Goal: Task Accomplishment & Management: Use online tool/utility

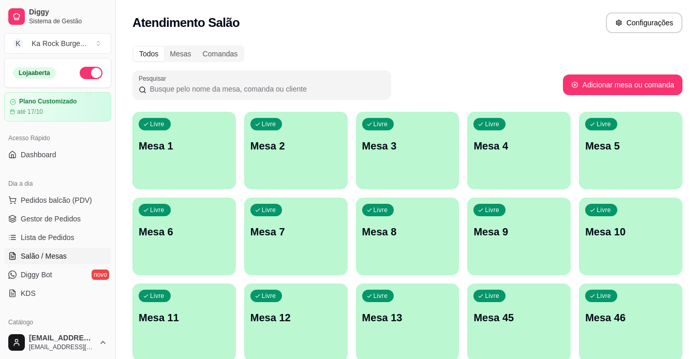
scroll to position [386, 0]
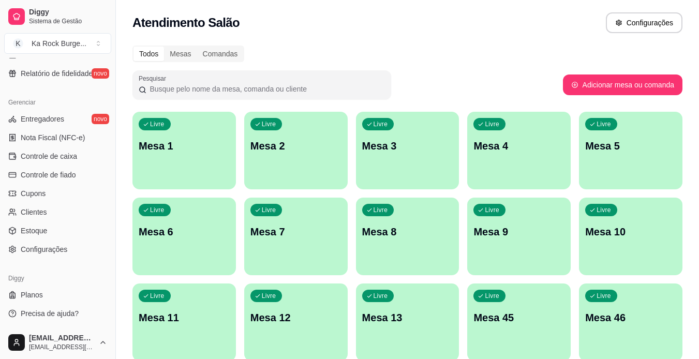
click at [106, 255] on div "Diggy Sistema de Gestão K Ka Rock Burge ... Loja aberta Plano Customizado até 1…" at bounding box center [57, 179] width 115 height 359
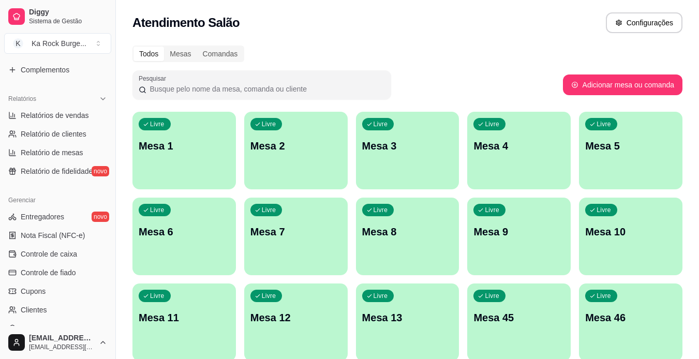
scroll to position [281, 0]
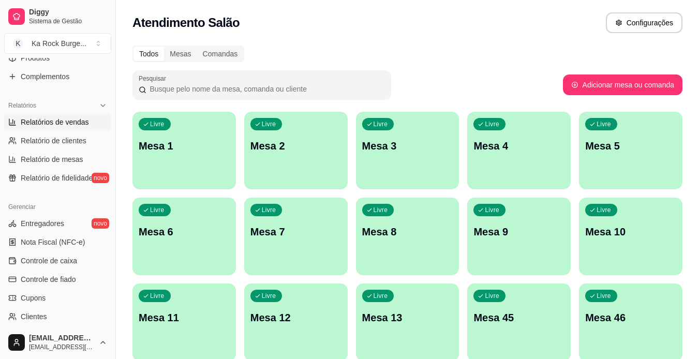
click at [55, 119] on span "Relatórios de vendas" at bounding box center [55, 122] width 68 height 10
select select "ALL"
select select "0"
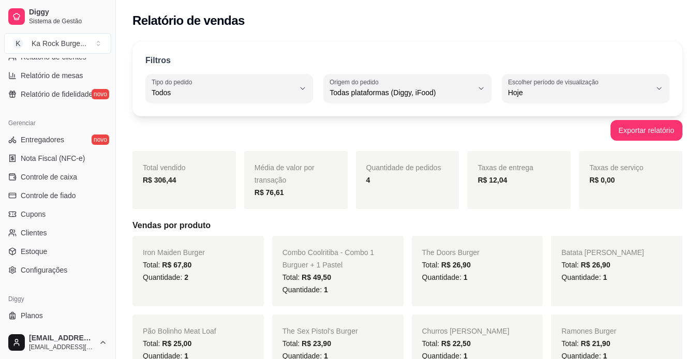
scroll to position [386, 0]
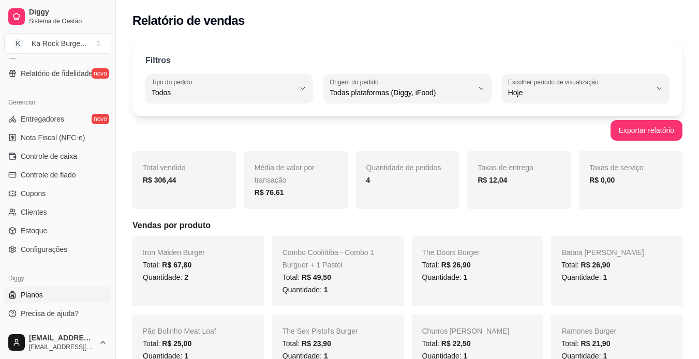
click at [68, 296] on link "Planos" at bounding box center [57, 295] width 107 height 17
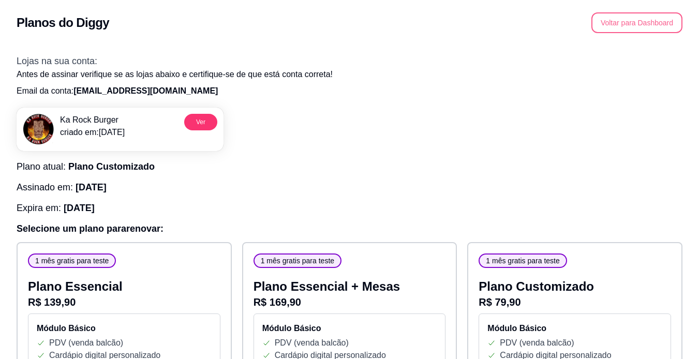
click at [630, 24] on button "Voltar para Dashboard" at bounding box center [637, 22] width 91 height 21
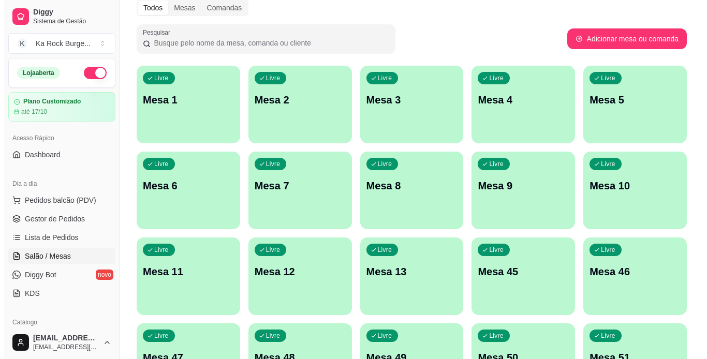
scroll to position [62, 0]
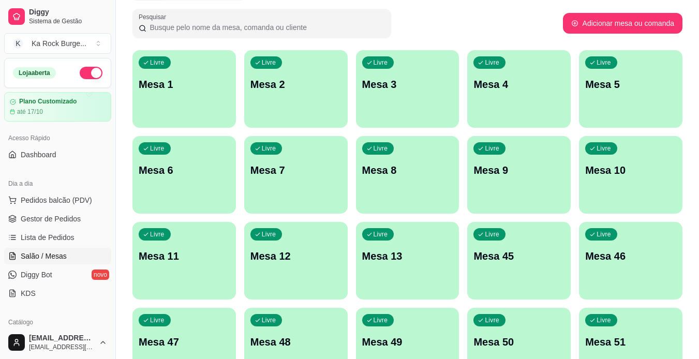
click at [667, 89] on p "Mesa 5" at bounding box center [631, 84] width 91 height 14
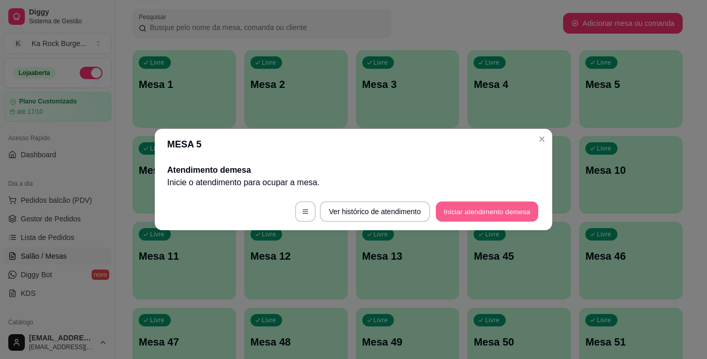
click at [502, 217] on button "Iniciar atendimento de mesa" at bounding box center [487, 212] width 103 height 20
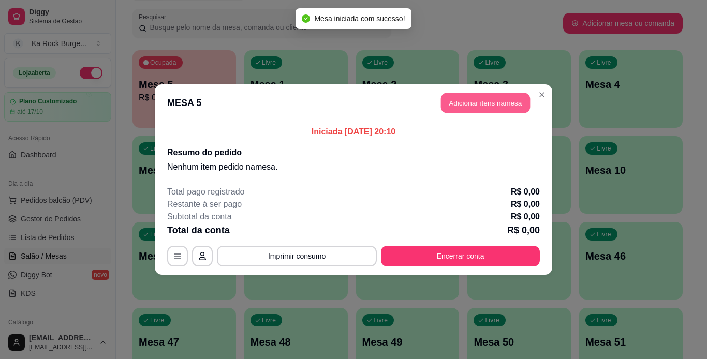
click at [464, 106] on button "Adicionar itens na mesa" at bounding box center [485, 103] width 89 height 20
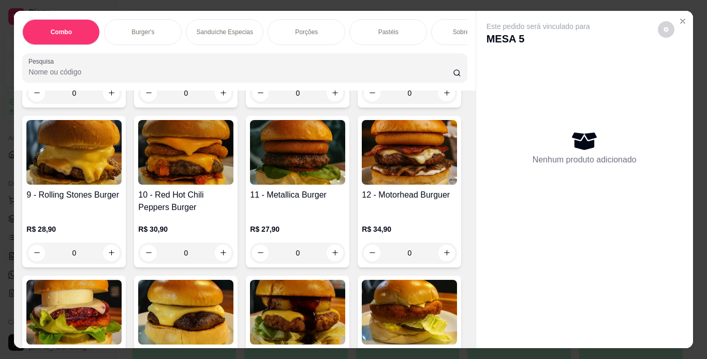
click at [309, 28] on p "Porções" at bounding box center [306, 32] width 23 height 8
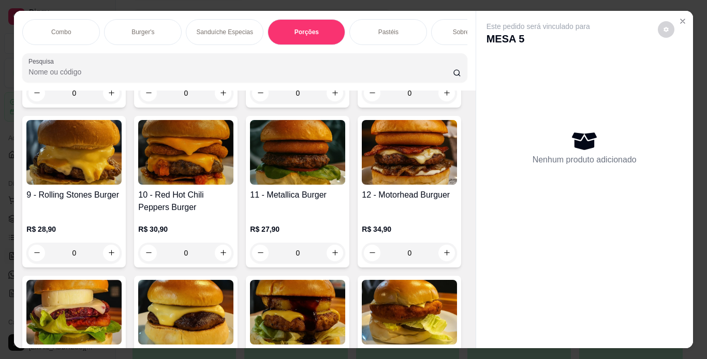
scroll to position [26, 0]
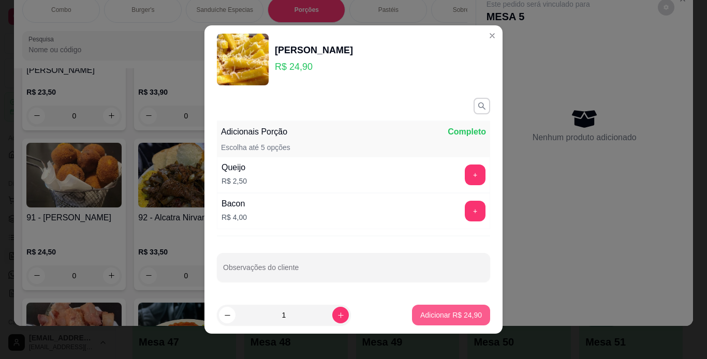
click at [451, 319] on p "Adicionar R$ 24,90" at bounding box center [451, 315] width 62 height 10
type input "1"
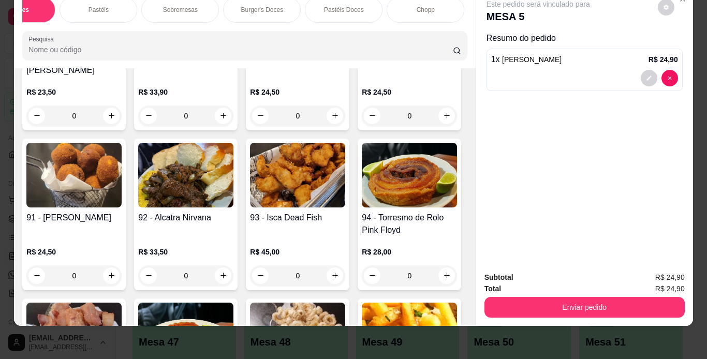
scroll to position [0, 311]
click at [416, 11] on div "Chopp" at bounding box center [405, 10] width 78 height 26
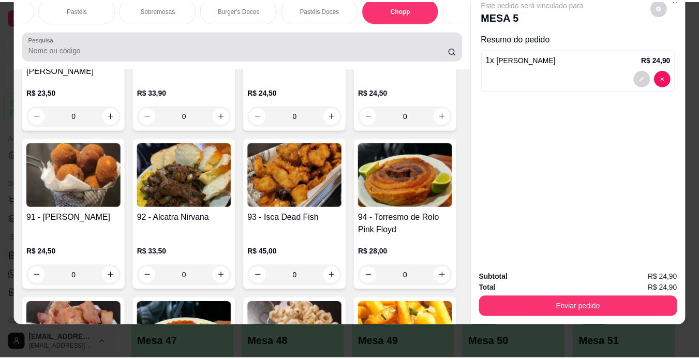
scroll to position [4050, 0]
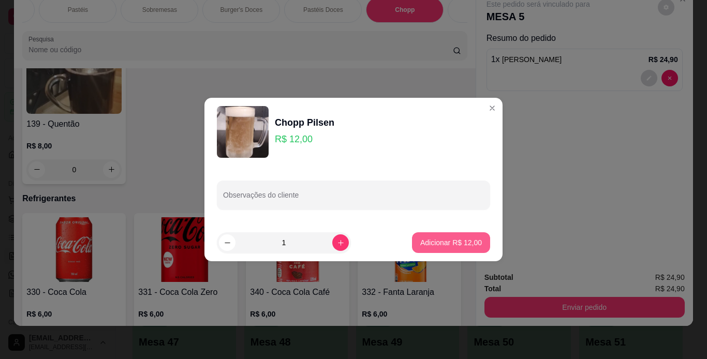
click at [463, 234] on button "Adicionar R$ 12,00" at bounding box center [451, 242] width 78 height 21
type input "1"
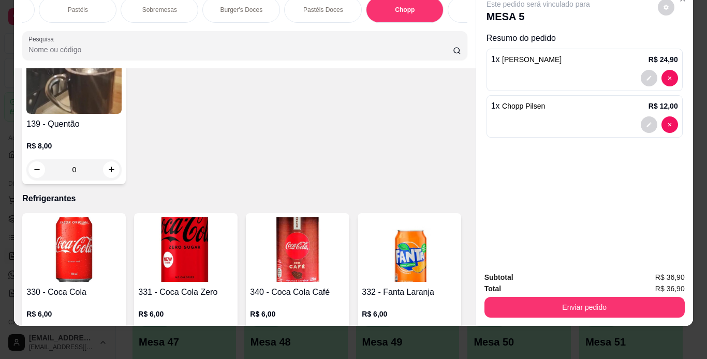
click at [525, 283] on div "Total R$ 36,90" at bounding box center [585, 288] width 200 height 11
click at [526, 297] on button "Enviar pedido" at bounding box center [585, 307] width 200 height 21
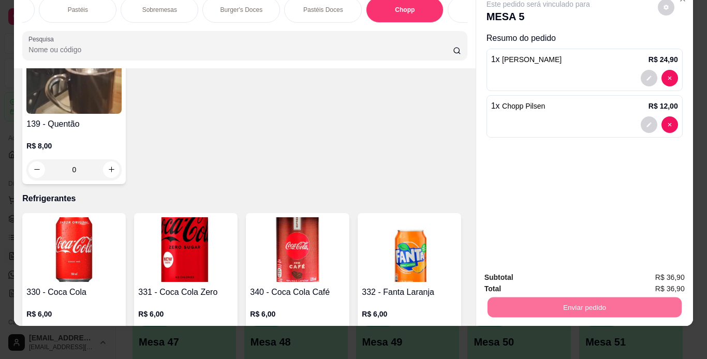
click at [662, 272] on button "Enviar pedido" at bounding box center [657, 275] width 59 height 20
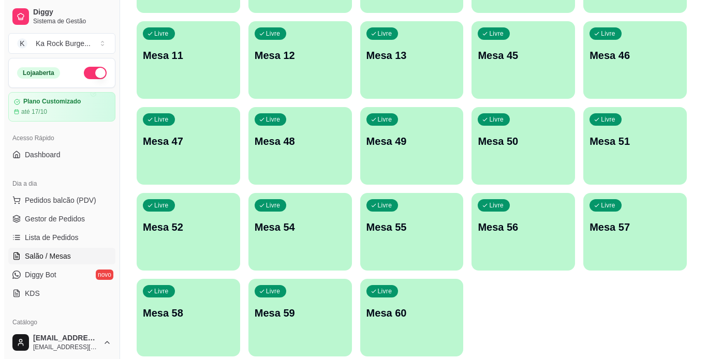
scroll to position [267, 0]
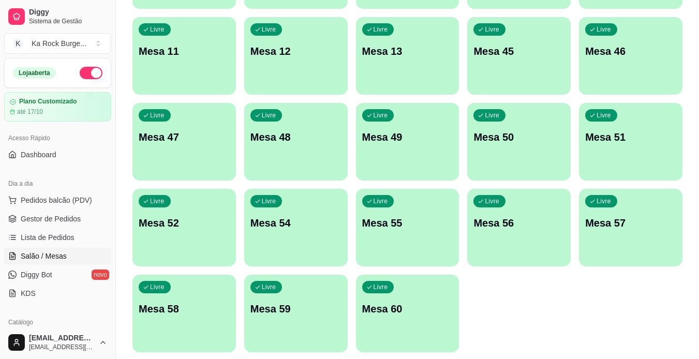
click at [385, 316] on div "Livre Mesa 60" at bounding box center [408, 307] width 104 height 65
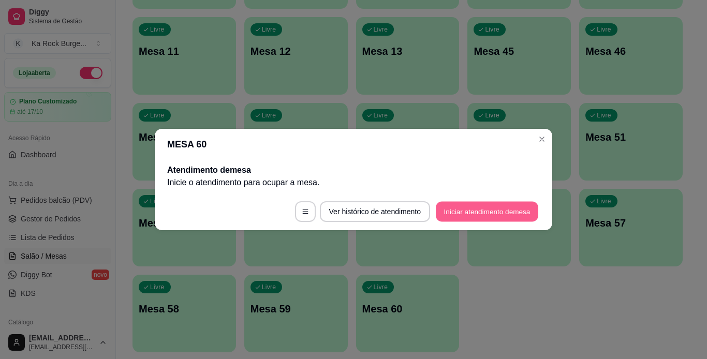
click at [496, 208] on button "Iniciar atendimento de mesa" at bounding box center [487, 212] width 103 height 20
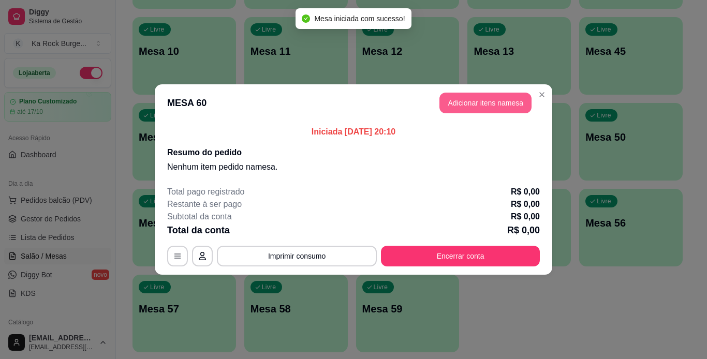
click at [507, 106] on button "Adicionar itens na mesa" at bounding box center [486, 103] width 92 height 21
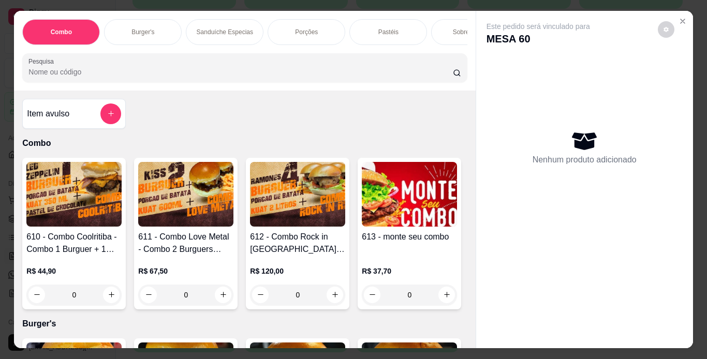
click at [295, 33] on div "Porções" at bounding box center [307, 32] width 78 height 26
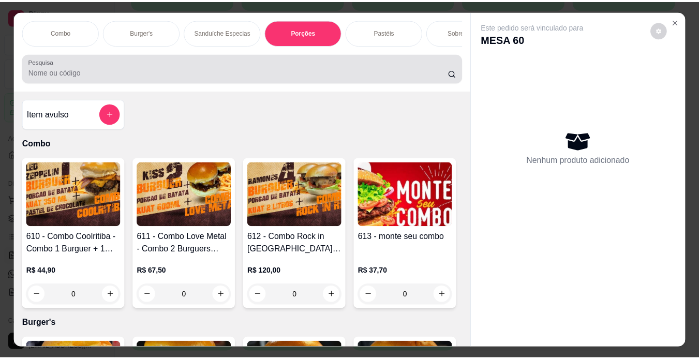
scroll to position [26, 0]
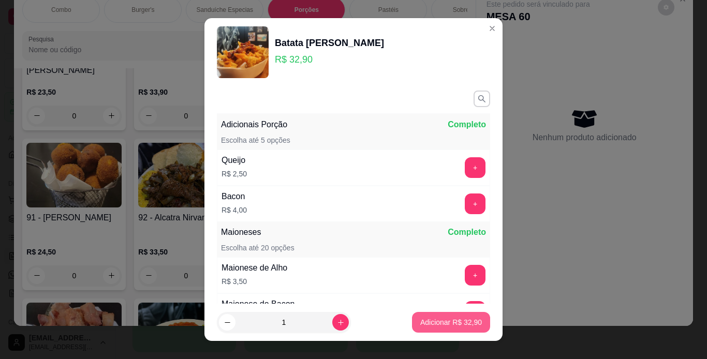
click at [454, 330] on button "Adicionar R$ 32,90" at bounding box center [451, 322] width 78 height 21
type input "1"
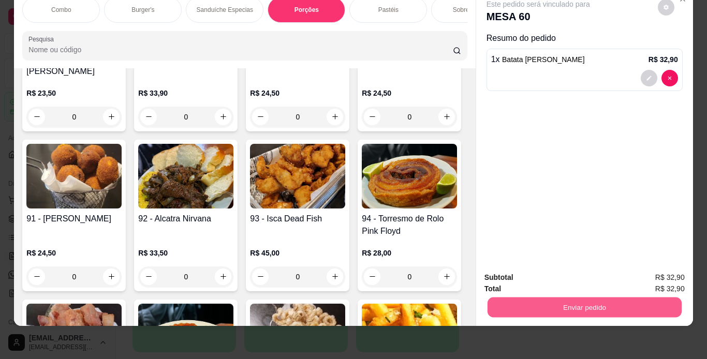
click at [533, 301] on button "Enviar pedido" at bounding box center [584, 308] width 194 height 20
click at [650, 275] on button "Enviar pedido" at bounding box center [657, 275] width 59 height 20
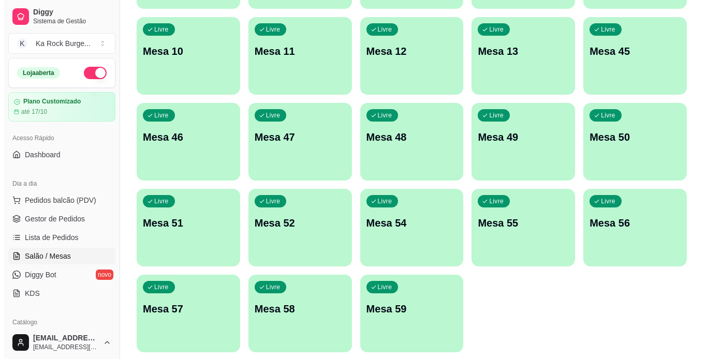
scroll to position [0, 0]
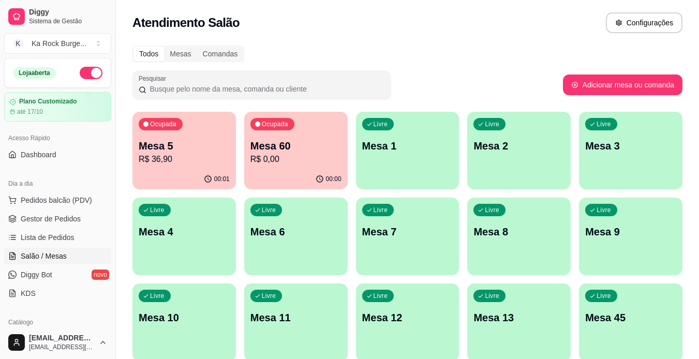
click at [199, 154] on p "R$ 36,90" at bounding box center [184, 159] width 91 height 12
click at [54, 222] on span "Gestor de Pedidos" at bounding box center [51, 219] width 60 height 10
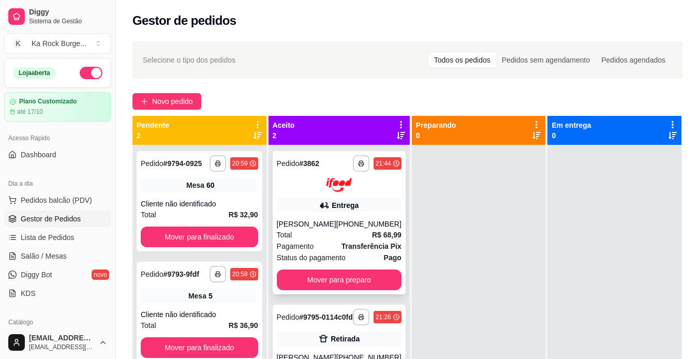
click at [360, 251] on span "Transferência Pix" at bounding box center [372, 246] width 60 height 11
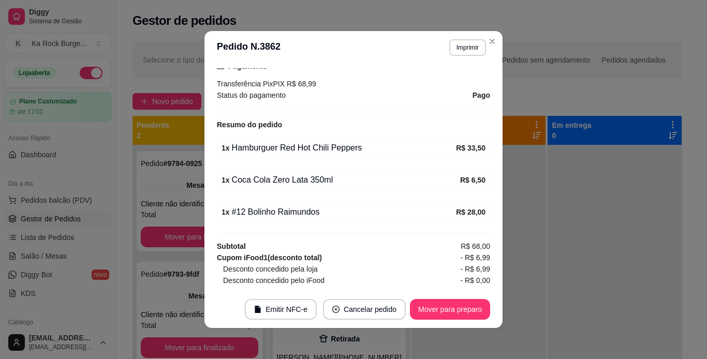
scroll to position [332, 0]
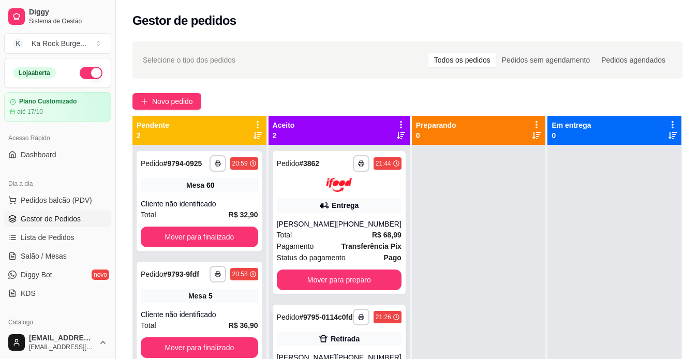
click at [326, 324] on div "Pedido # 9795-0114c0fd" at bounding box center [315, 317] width 76 height 12
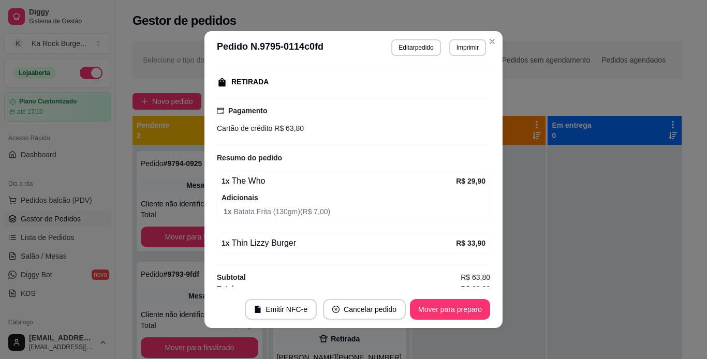
scroll to position [165, 0]
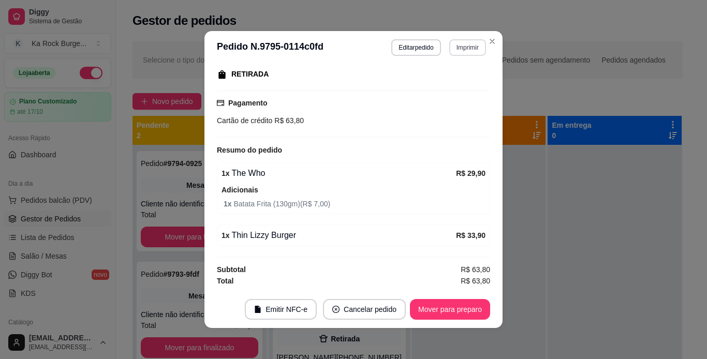
click at [457, 48] on button "Imprimir" at bounding box center [467, 47] width 37 height 17
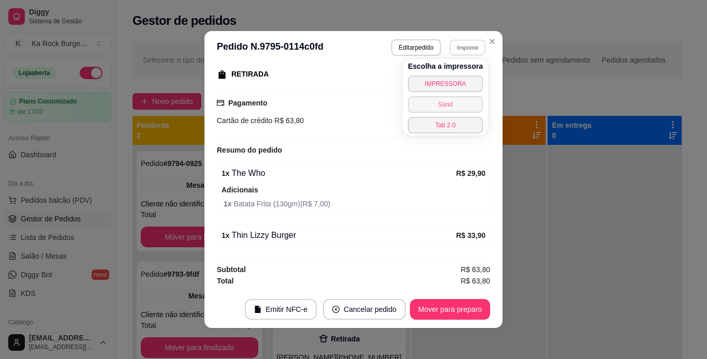
click at [436, 104] on button "Sand" at bounding box center [445, 104] width 75 height 17
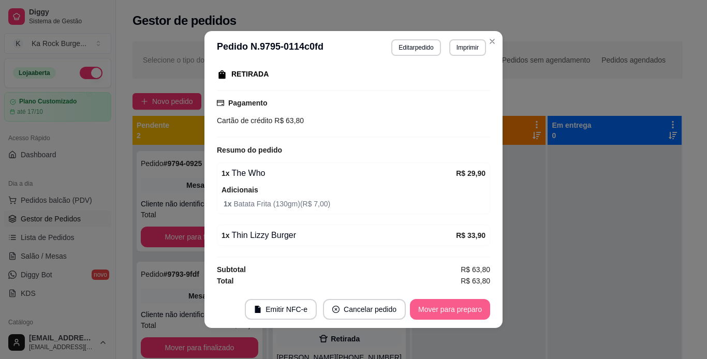
click at [450, 315] on button "Mover para preparo" at bounding box center [450, 309] width 80 height 21
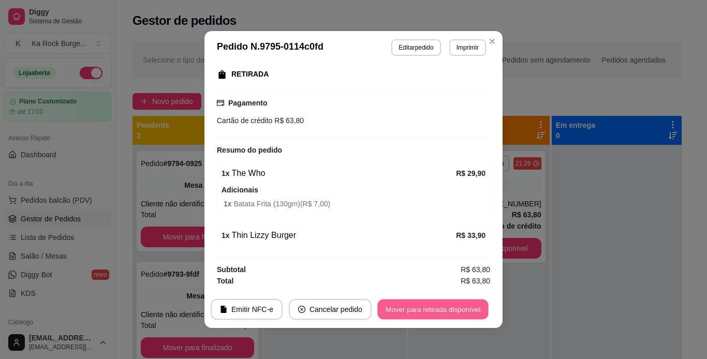
click at [450, 315] on button "Mover para retirada disponível" at bounding box center [432, 310] width 111 height 20
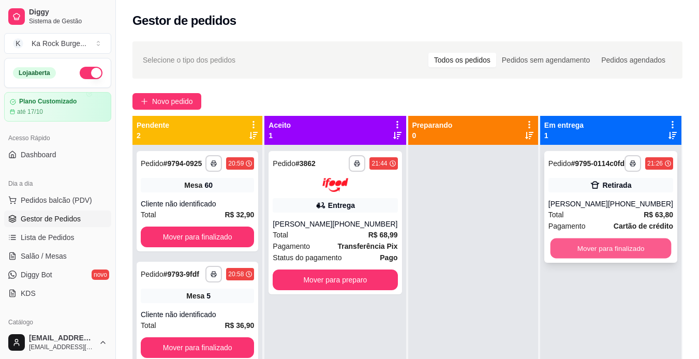
click at [611, 257] on button "Mover para finalizado" at bounding box center [610, 249] width 121 height 20
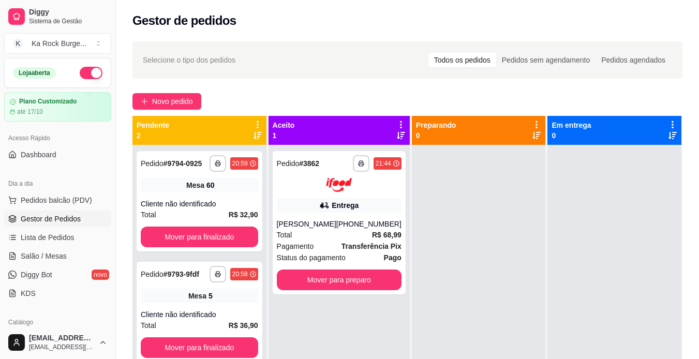
click at [531, 314] on div at bounding box center [479, 324] width 134 height 359
click at [368, 229] on div "(08) 00705-1020" at bounding box center [369, 224] width 65 height 10
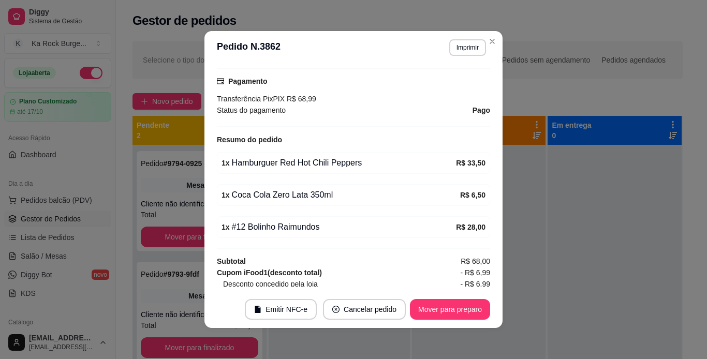
scroll to position [320, 0]
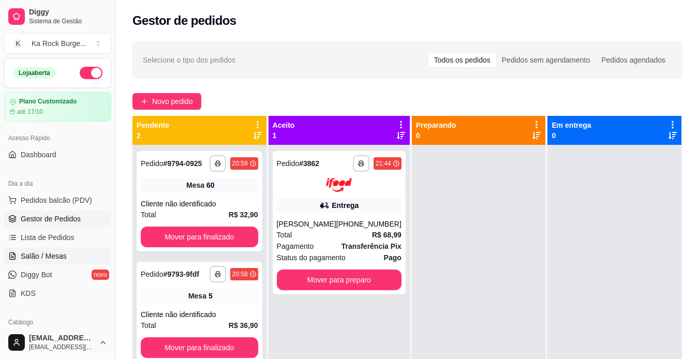
click at [47, 254] on span "Salão / Mesas" at bounding box center [44, 256] width 46 height 10
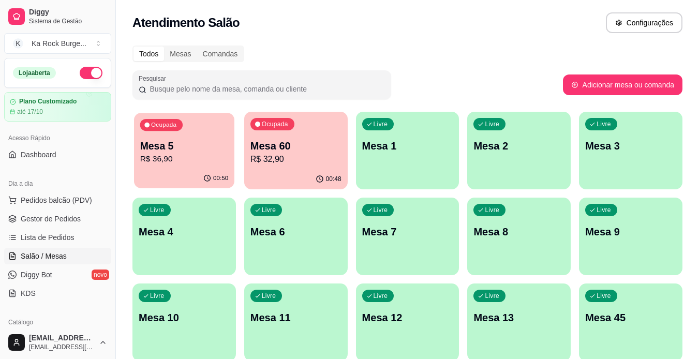
click at [213, 158] on p "R$ 36,90" at bounding box center [184, 159] width 89 height 12
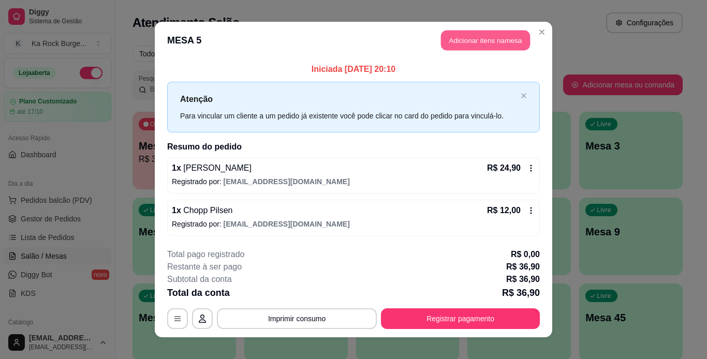
click at [451, 46] on button "Adicionar itens na mesa" at bounding box center [485, 41] width 89 height 20
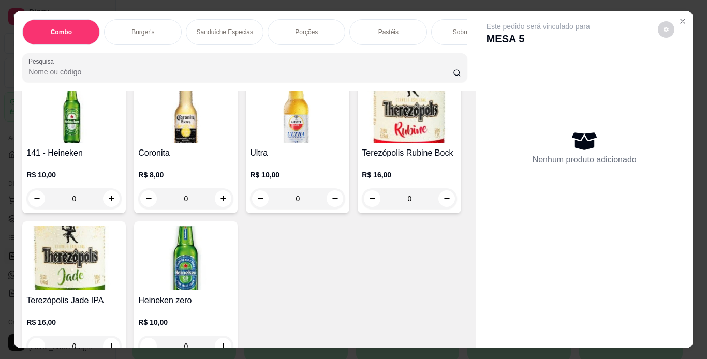
scroll to position [3946, 0]
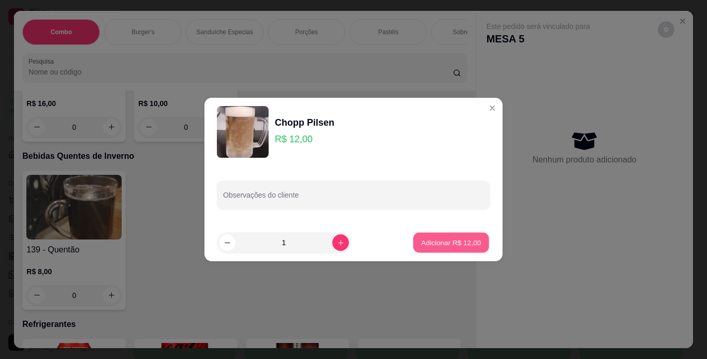
click at [426, 246] on p "Adicionar R$ 12,00" at bounding box center [451, 243] width 60 height 10
type input "1"
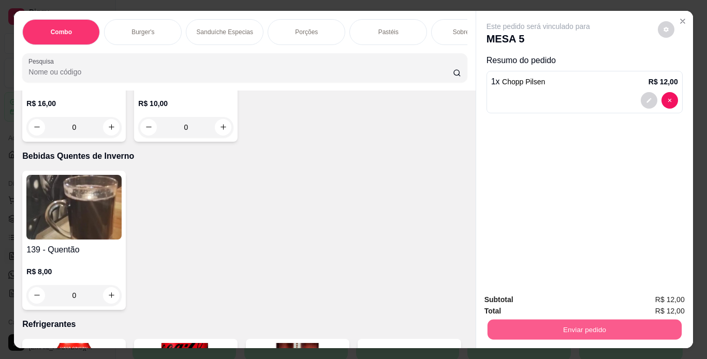
click at [498, 331] on button "Enviar pedido" at bounding box center [584, 330] width 194 height 20
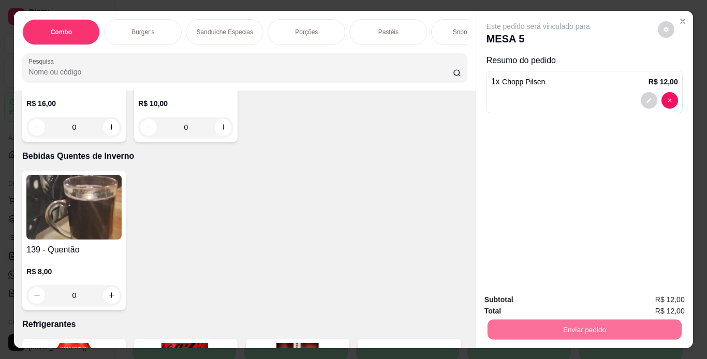
click at [650, 303] on button "Enviar pedido" at bounding box center [658, 300] width 57 height 19
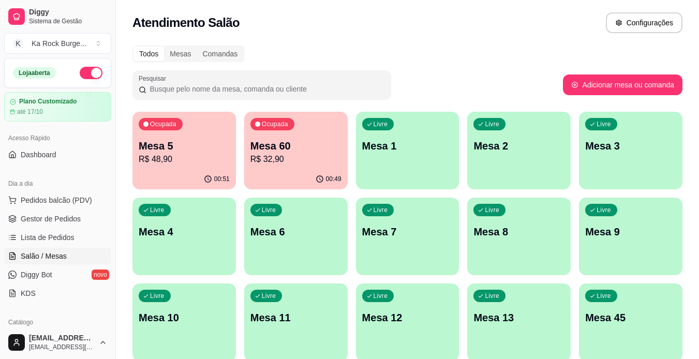
click at [317, 158] on p "R$ 32,90" at bounding box center [296, 159] width 91 height 12
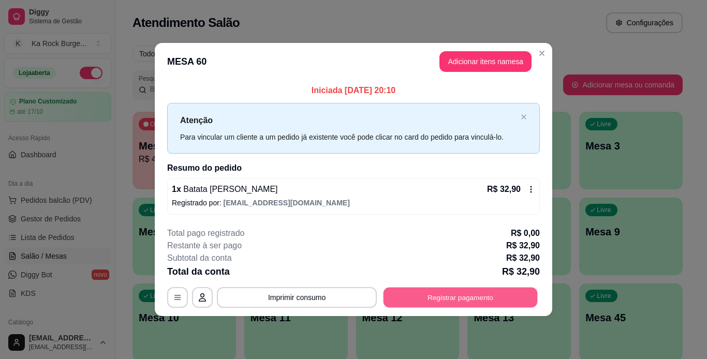
click at [476, 300] on button "Registrar pagamento" at bounding box center [461, 297] width 154 height 20
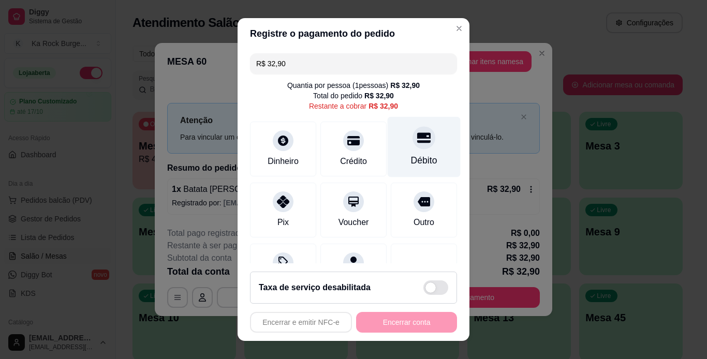
click at [393, 143] on div "Débito" at bounding box center [424, 146] width 73 height 61
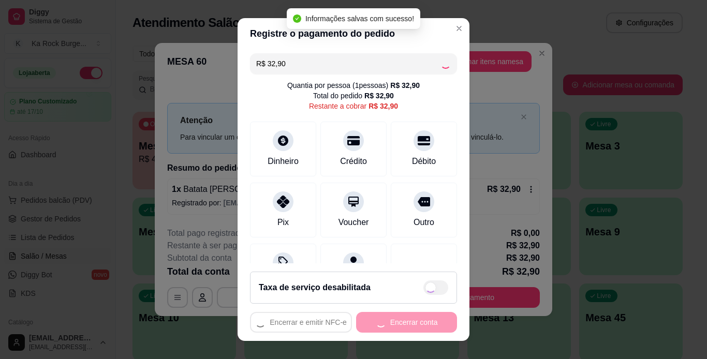
type input "R$ 0,00"
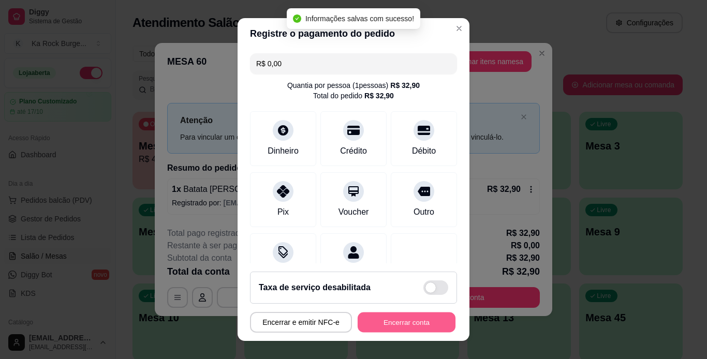
click at [401, 325] on button "Encerrar conta" at bounding box center [407, 323] width 98 height 20
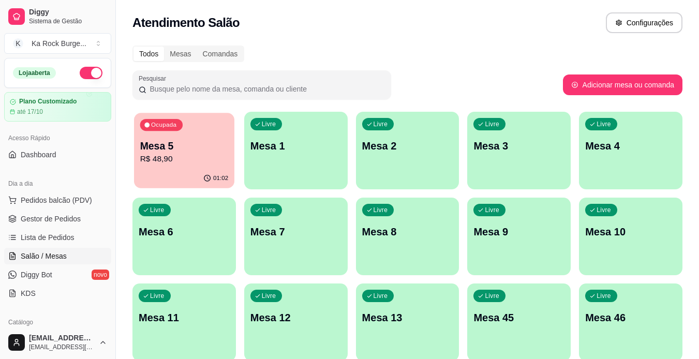
click at [199, 169] on div "01:02" at bounding box center [184, 179] width 100 height 20
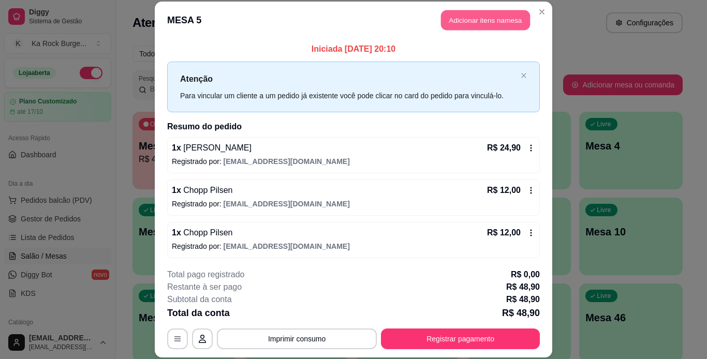
click at [461, 16] on button "Adicionar itens na mesa" at bounding box center [485, 20] width 89 height 20
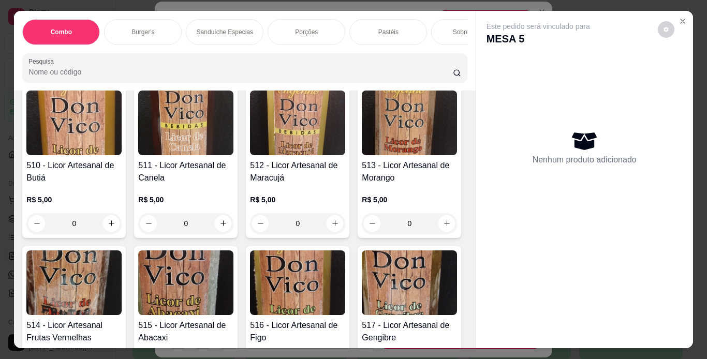
scroll to position [7437, 0]
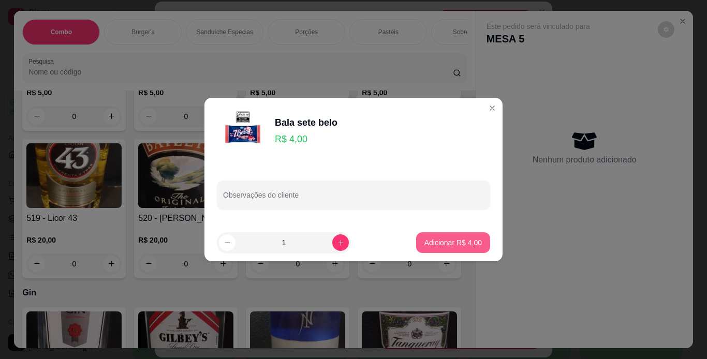
click at [464, 244] on p "Adicionar R$ 4,00" at bounding box center [453, 243] width 57 height 10
type input "1"
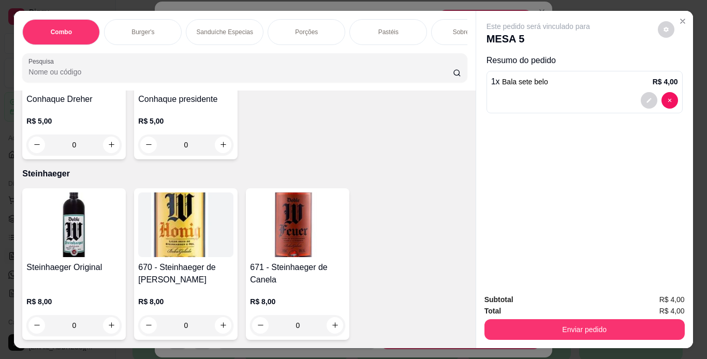
scroll to position [8870, 0]
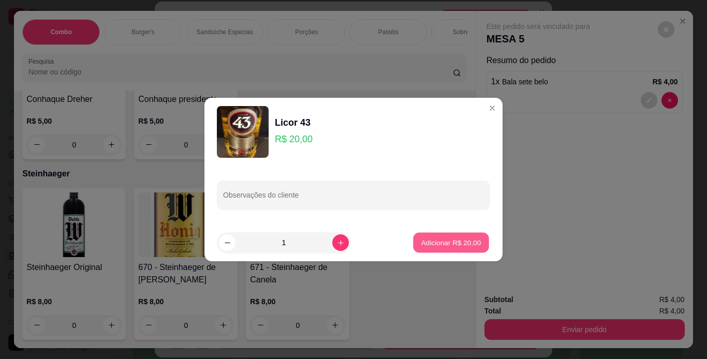
click at [460, 245] on p "Adicionar R$ 20,00" at bounding box center [451, 243] width 60 height 10
type input "1"
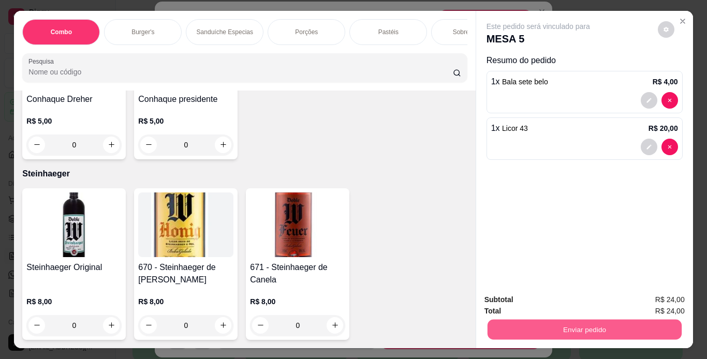
click at [503, 325] on button "Enviar pedido" at bounding box center [584, 330] width 194 height 20
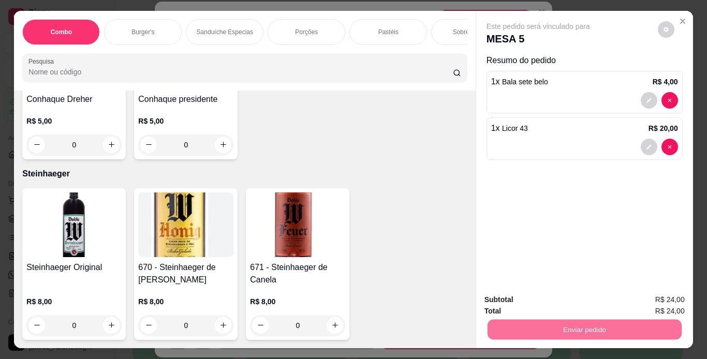
click at [667, 301] on button "Enviar pedido" at bounding box center [658, 300] width 57 height 19
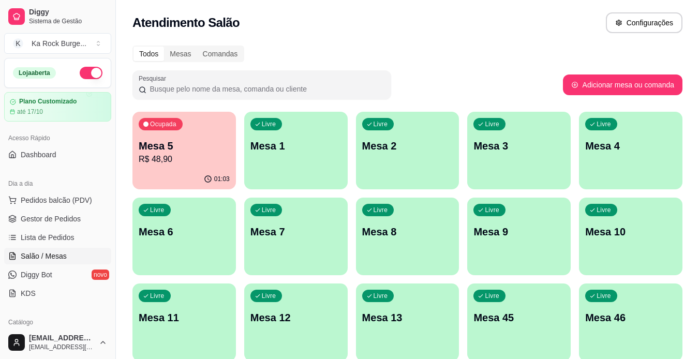
click at [204, 159] on p "R$ 48,90" at bounding box center [184, 159] width 91 height 12
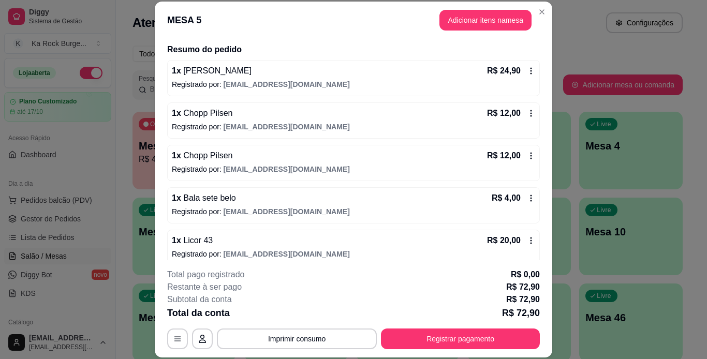
scroll to position [87, 0]
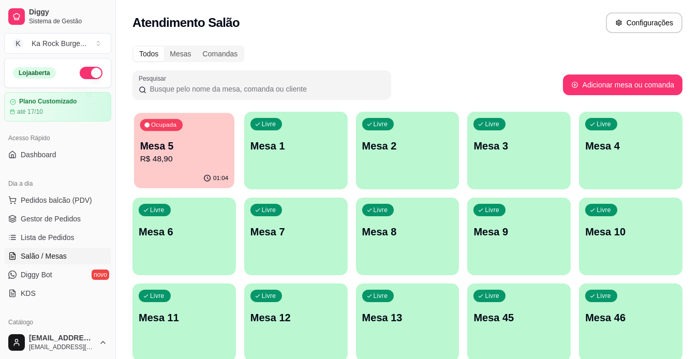
click at [208, 167] on div "Ocupada Mesa 5 R$ 48,90" at bounding box center [184, 141] width 100 height 56
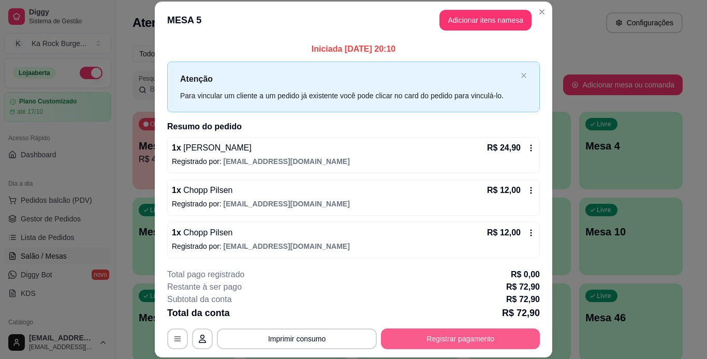
click at [491, 345] on button "Registrar pagamento" at bounding box center [460, 339] width 159 height 21
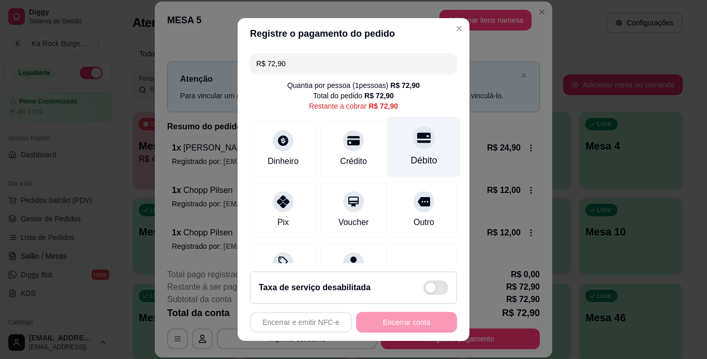
click at [423, 157] on div "Débito" at bounding box center [424, 146] width 73 height 61
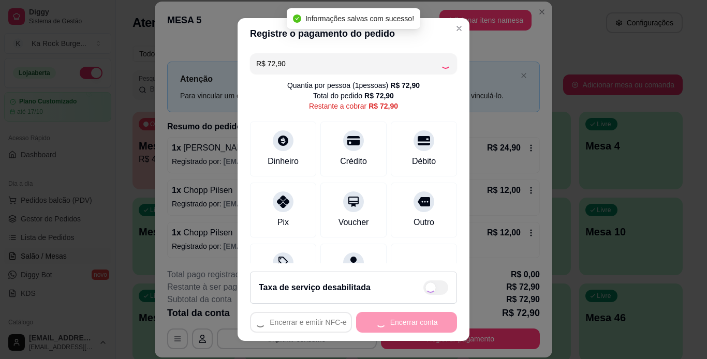
type input "R$ 0,00"
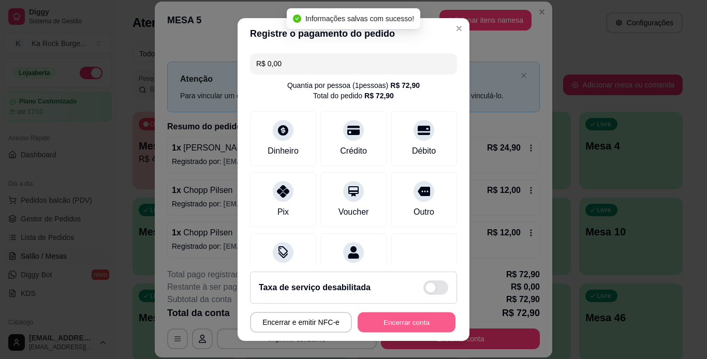
click at [405, 323] on button "Encerrar conta" at bounding box center [407, 323] width 98 height 20
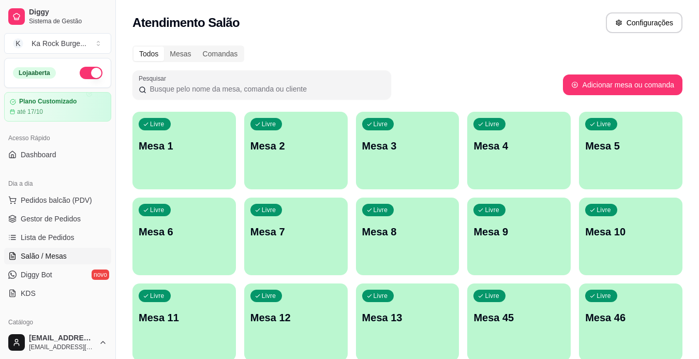
click at [204, 179] on div "button" at bounding box center [185, 183] width 104 height 12
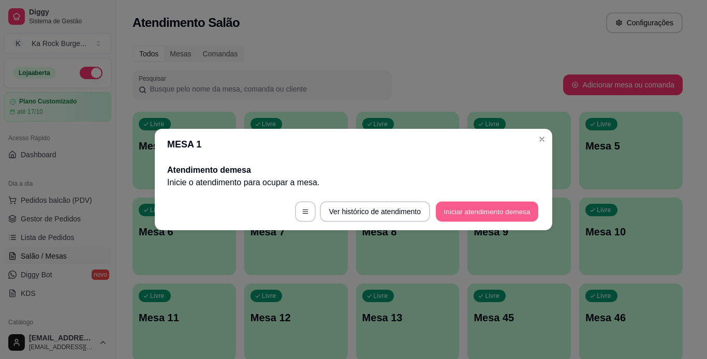
click at [464, 212] on button "Iniciar atendimento de mesa" at bounding box center [487, 212] width 103 height 20
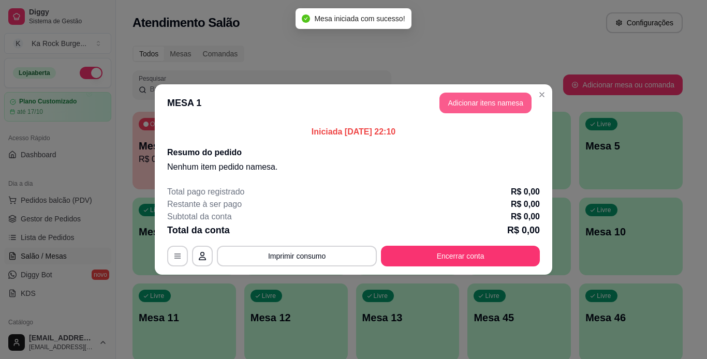
click at [459, 104] on button "Adicionar itens na mesa" at bounding box center [486, 103] width 92 height 21
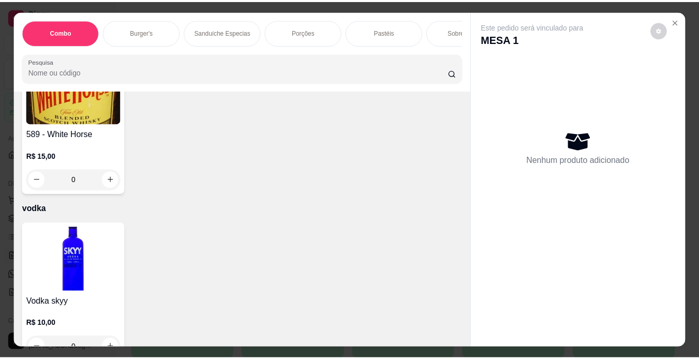
scroll to position [8531, 0]
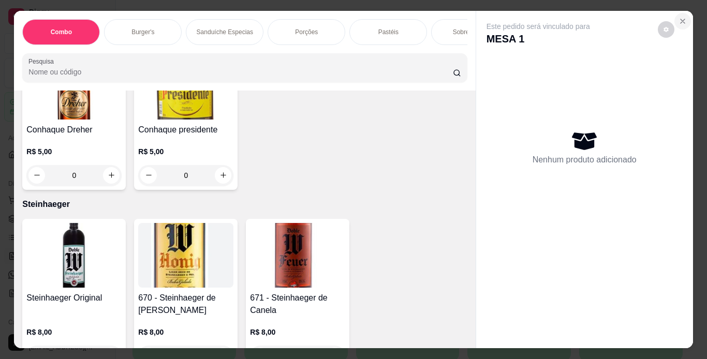
click at [680, 17] on icon "Close" at bounding box center [683, 21] width 8 height 8
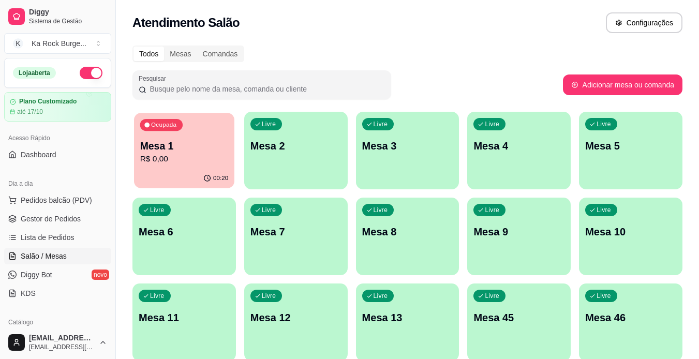
click at [182, 158] on p "R$ 0,00" at bounding box center [184, 159] width 89 height 12
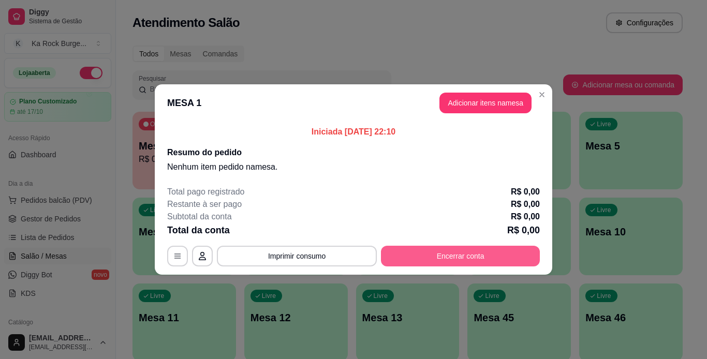
click at [463, 256] on button "Encerrar conta" at bounding box center [460, 256] width 159 height 21
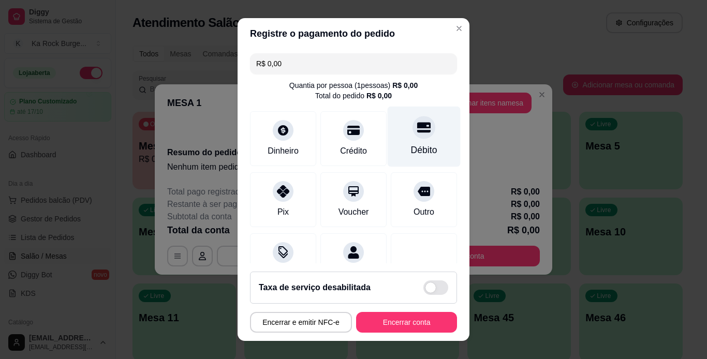
click at [417, 131] on div at bounding box center [424, 127] width 23 height 23
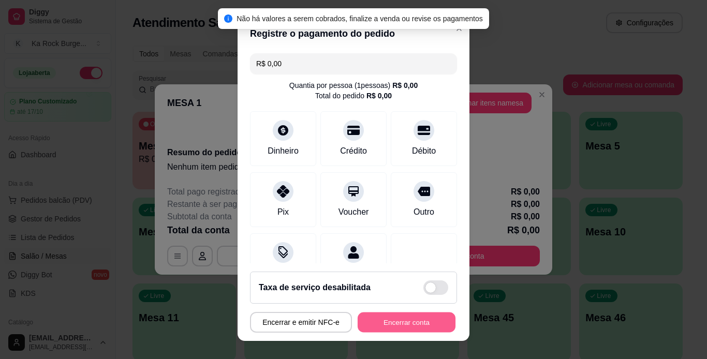
click at [411, 320] on button "Encerrar conta" at bounding box center [407, 323] width 98 height 20
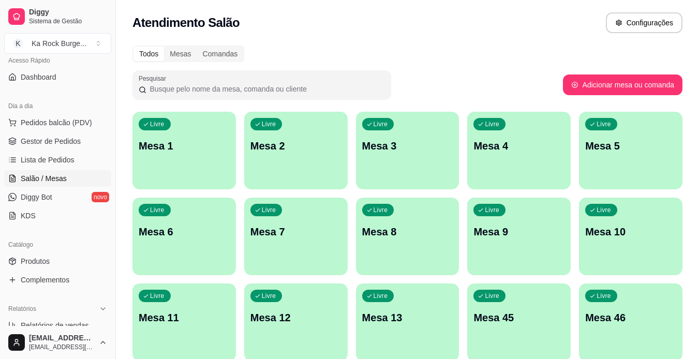
scroll to position [83, 0]
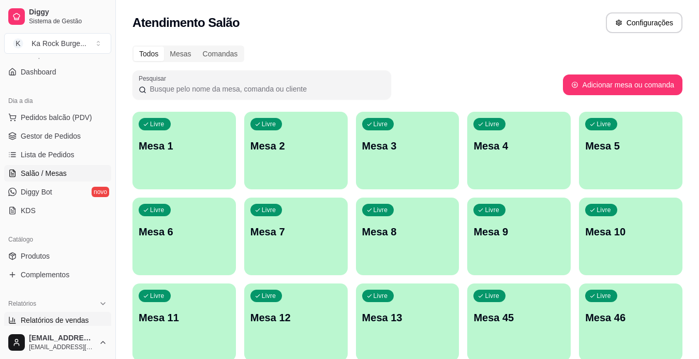
click at [84, 317] on span "Relatórios de vendas" at bounding box center [55, 320] width 68 height 10
select select "ALL"
select select "0"
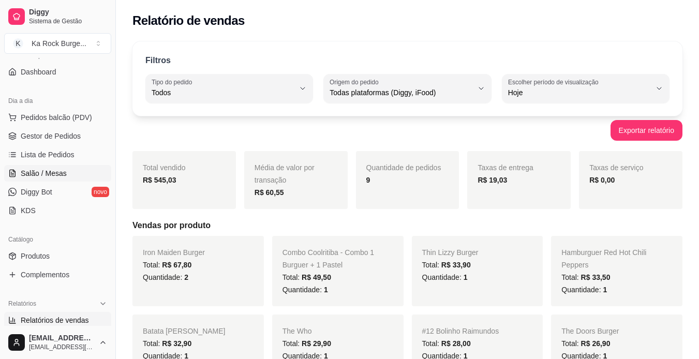
click at [61, 172] on span "Salão / Mesas" at bounding box center [44, 173] width 46 height 10
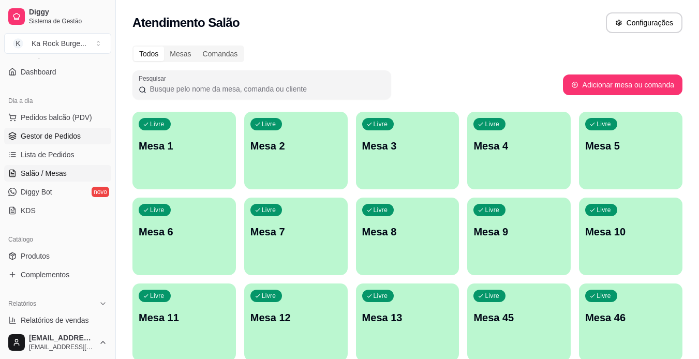
click at [55, 128] on link "Gestor de Pedidos" at bounding box center [57, 136] width 107 height 17
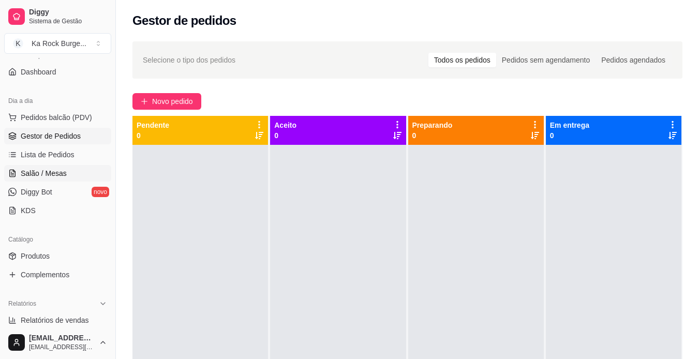
click at [63, 169] on span "Salão / Mesas" at bounding box center [44, 173] width 46 height 10
